Goal: Navigation & Orientation: Understand site structure

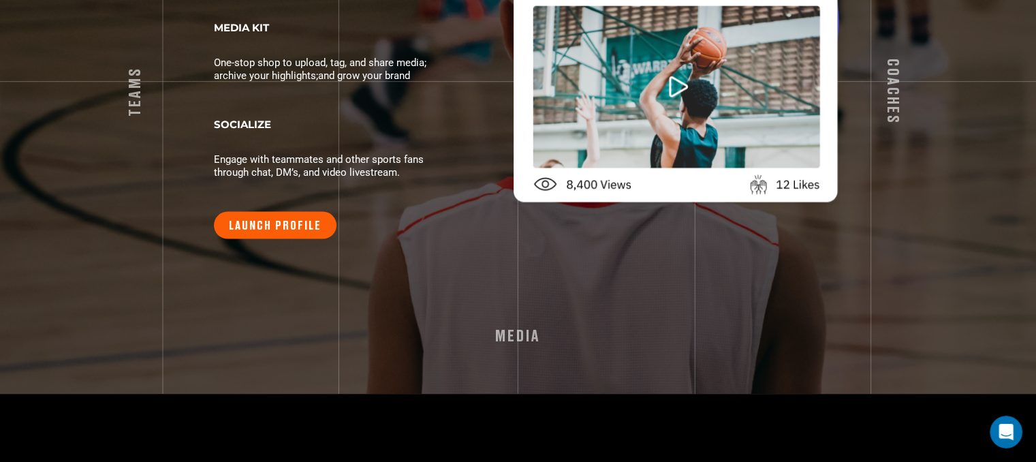
scroll to position [2608, 0]
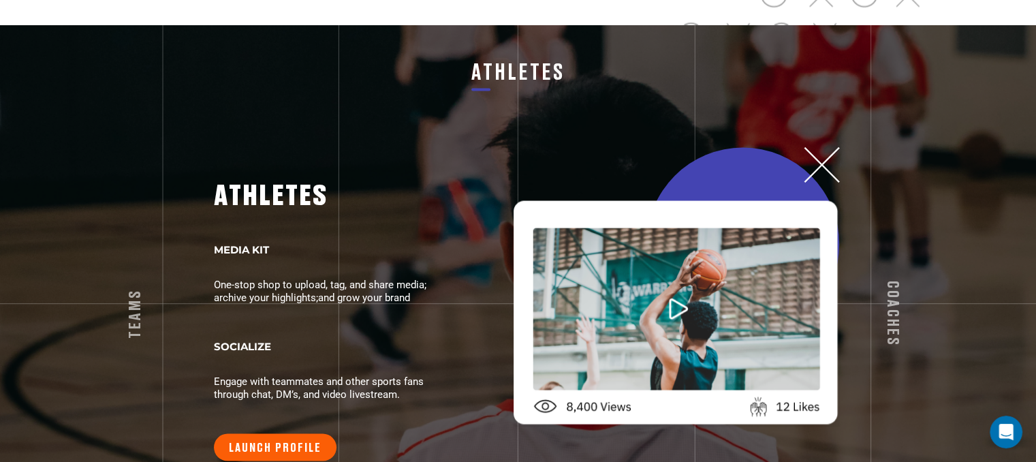
click at [319, 82] on div "ATHLETES" at bounding box center [518, 95] width 806 height 141
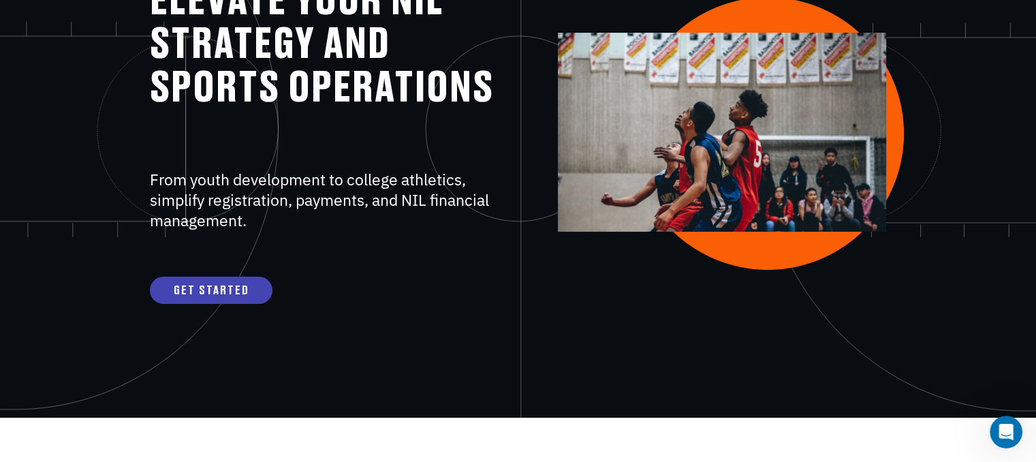
scroll to position [0, 0]
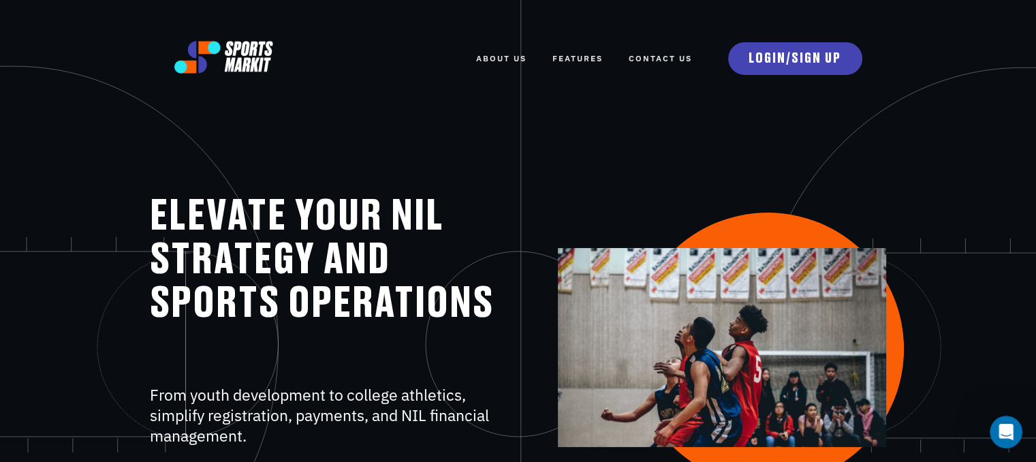
click at [580, 54] on link "FEATURES" at bounding box center [577, 59] width 50 height 30
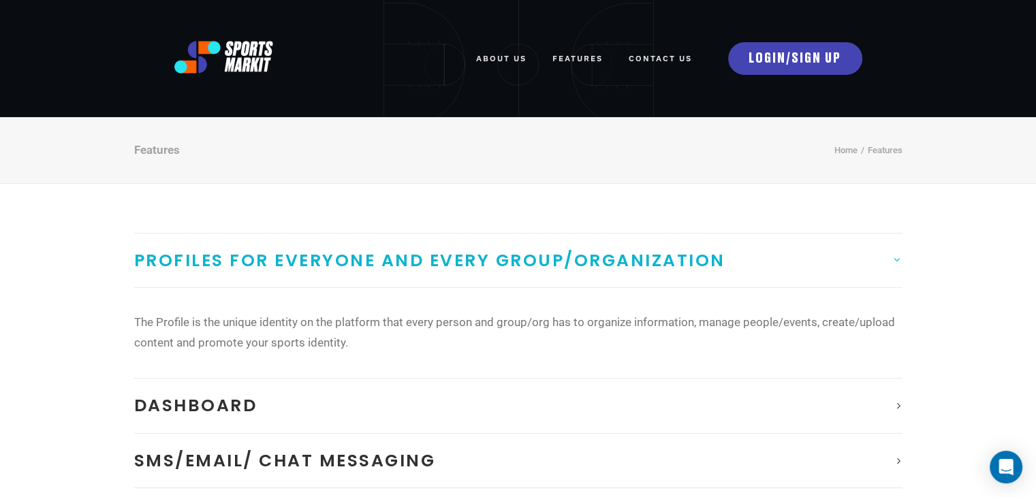
click at [200, 56] on img at bounding box center [223, 57] width 99 height 33
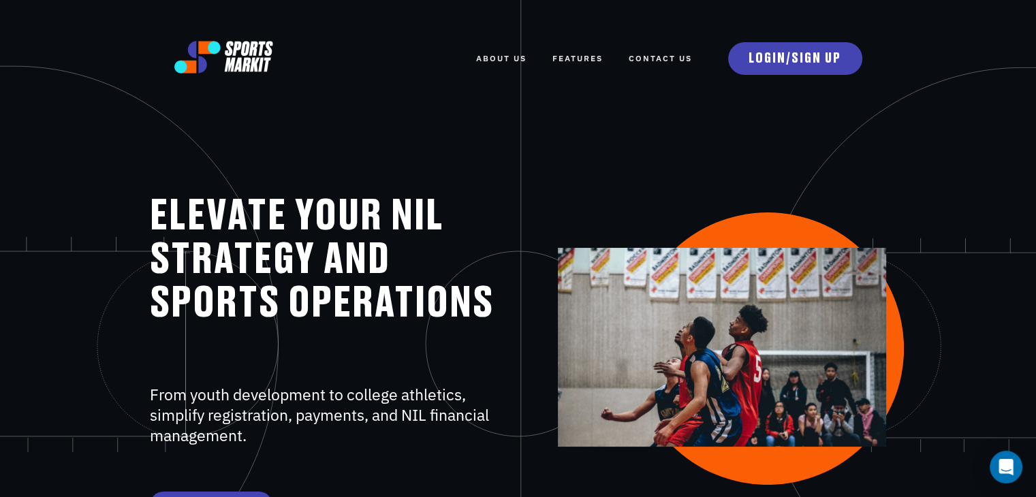
click at [422, 164] on div "ELEVATE YOUR NIL STRATEGY AND SPORTS OPERATIONS From youth development to colle…" at bounding box center [518, 375] width 1036 height 516
